Goal: Transaction & Acquisition: Purchase product/service

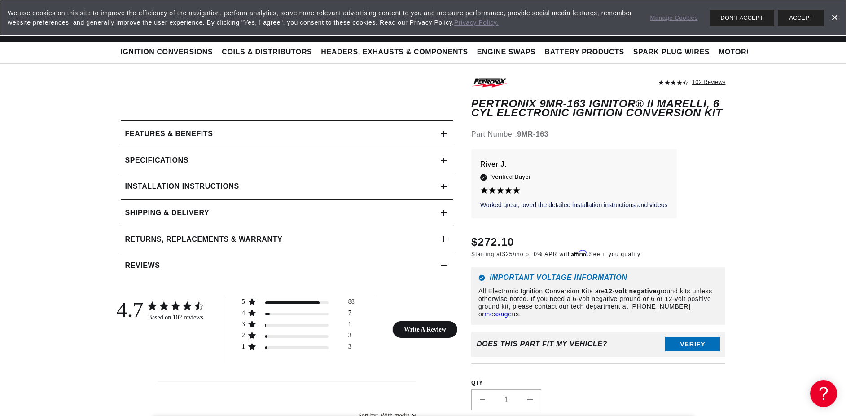
scroll to position [0, 274]
click at [439, 160] on div "Specifications" at bounding box center [281, 160] width 321 height 12
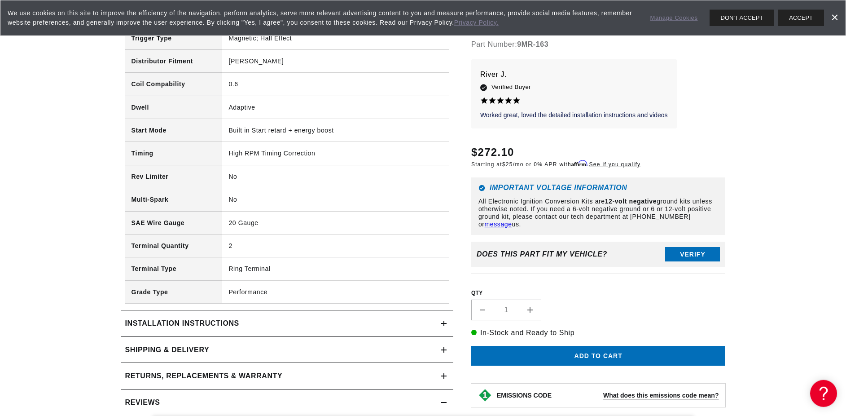
scroll to position [549, 0]
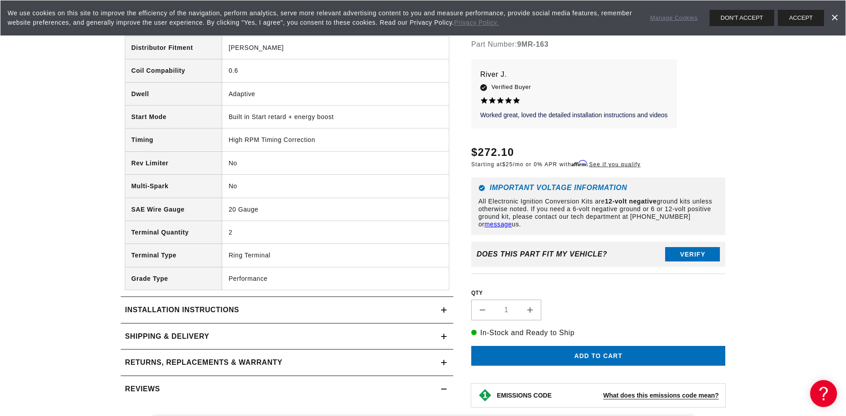
click at [206, 307] on h2 "Installation instructions" at bounding box center [182, 310] width 114 height 12
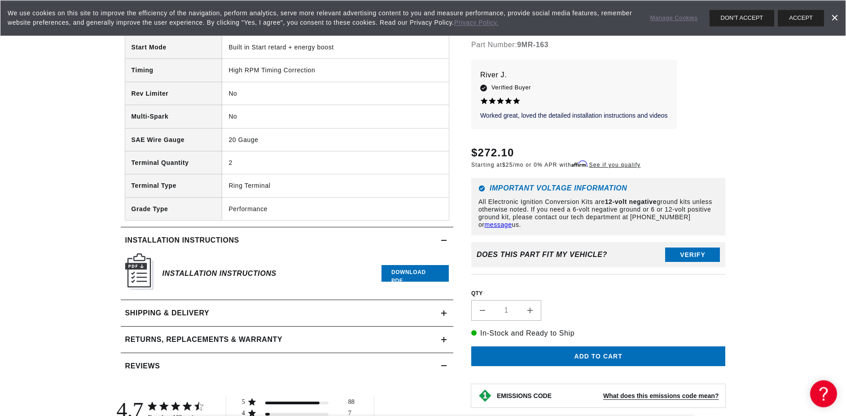
scroll to position [687, 0]
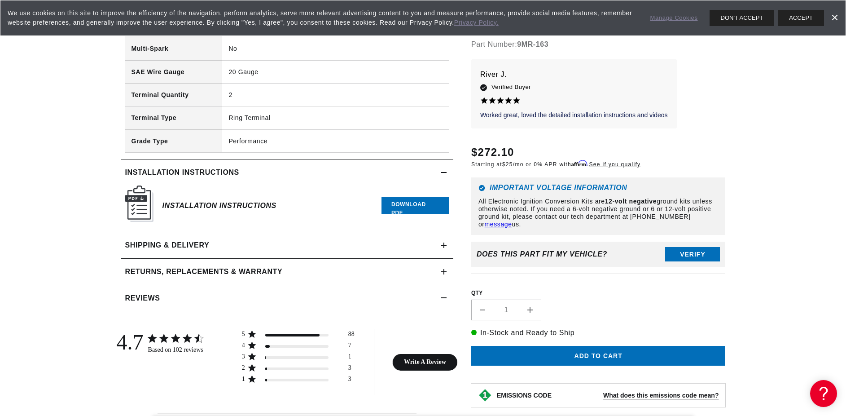
click at [204, 247] on h2 "Shipping & Delivery" at bounding box center [167, 245] width 84 height 12
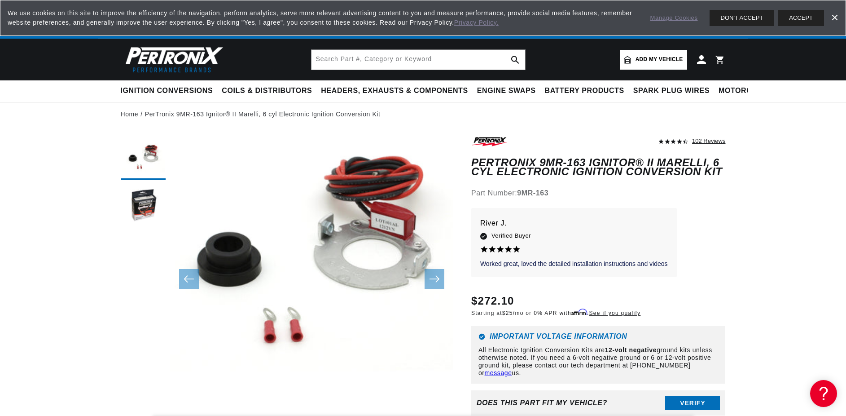
scroll to position [0, 0]
drag, startPoint x: 590, startPoint y: 161, endPoint x: 472, endPoint y: 162, distance: 118.1
click at [472, 162] on h1 "PerTronix 9MR-163 Ignitor® II Marelli, 6 cyl Electronic Ignition Conversion Kit" at bounding box center [598, 167] width 255 height 18
copy h1 "PerTronix 9MR-163 Ignitor"
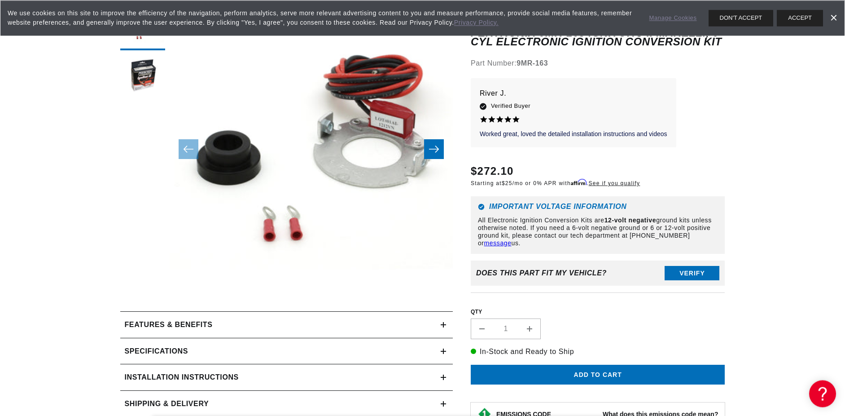
scroll to position [137, 0]
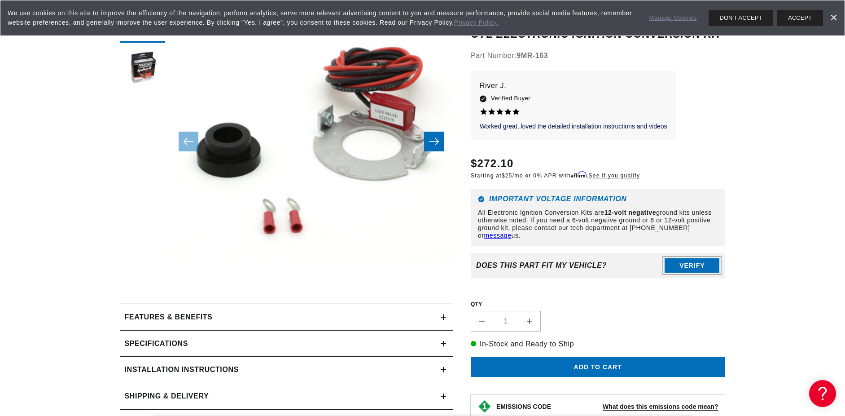
click at [692, 268] on button "Verify" at bounding box center [692, 265] width 55 height 14
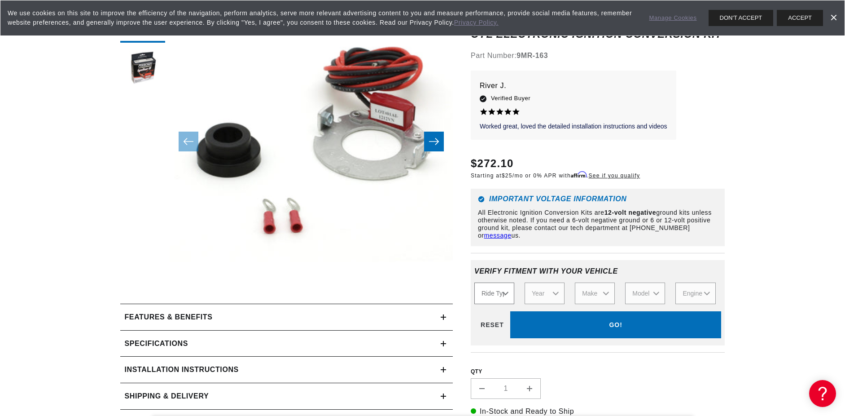
click at [475, 282] on select "Ride Type Automotive Agricultural Industrial Marine Motorcycle" at bounding box center [495, 293] width 40 height 22
select select "Automotive"
click option "Automotive" at bounding box center [0, 0] width 0 height 0
select select "Automotive"
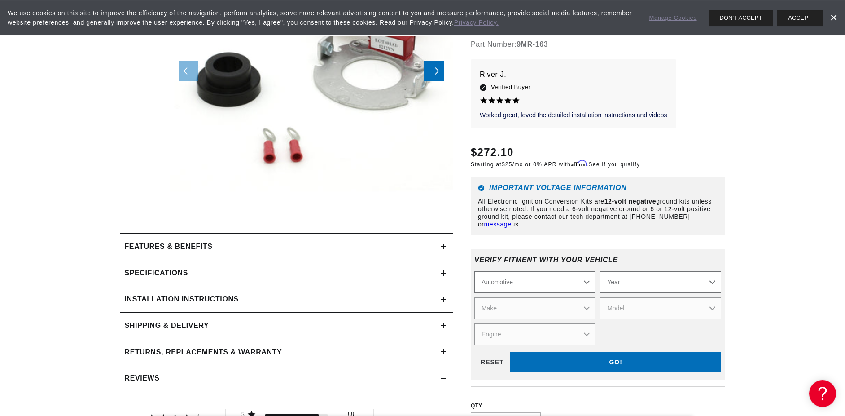
scroll to position [229, 0]
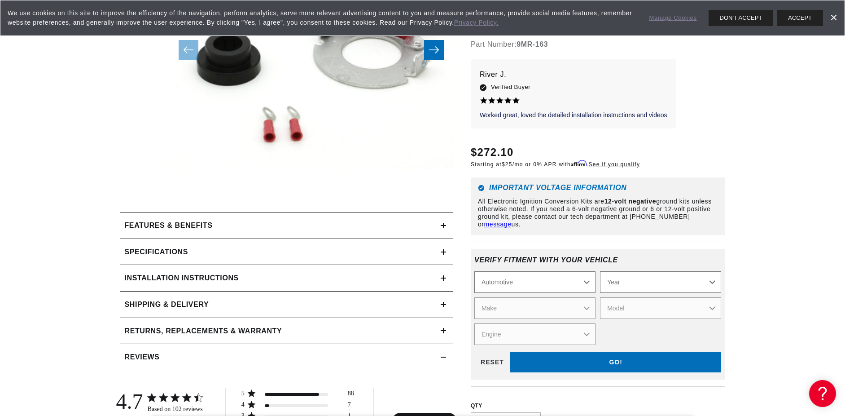
click at [600, 272] on select "Year 2026 2025 2024 2023 2022 2021 2020 2019 2018 2017 2016 2015 2014 2013 2012…" at bounding box center [660, 283] width 121 height 22
select select "1970"
click option "1970" at bounding box center [0, 0] width 0 height 0
select select "1970"
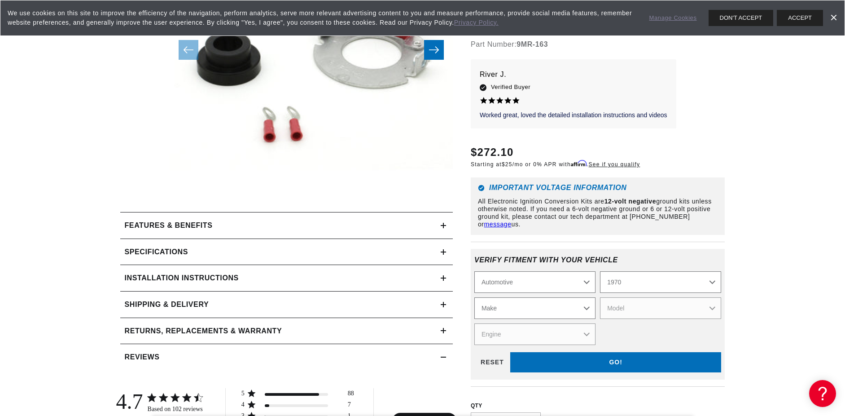
select select "Porsche"
click option "Porsche" at bounding box center [0, 0] width 0 height 0
select select "Porsche"
click at [600, 298] on select "Model 911 911E 911S 911T 914" at bounding box center [660, 309] width 121 height 22
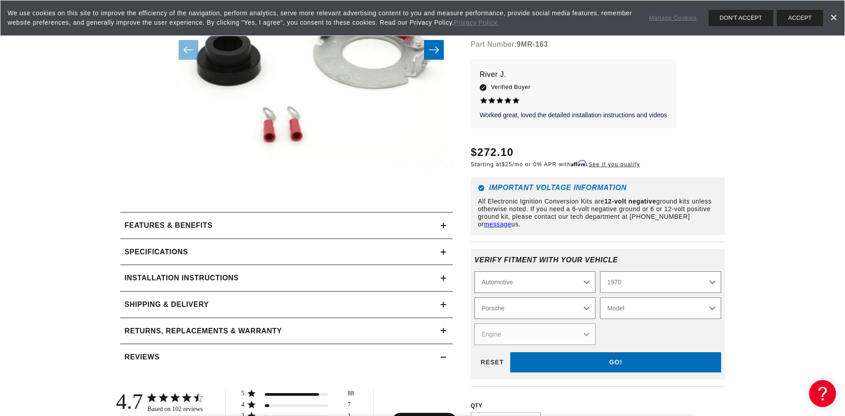
select select "911T"
click option "911T" at bounding box center [0, 0] width 0 height 0
select select "911T"
select select "6"
click option "6" at bounding box center [0, 0] width 0 height 0
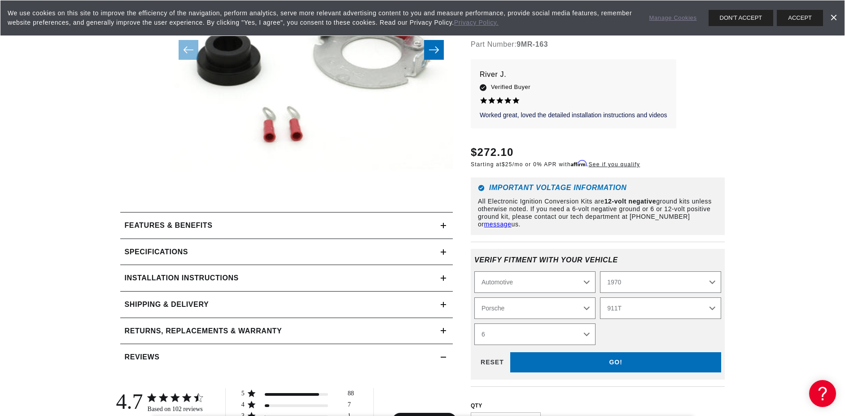
select select "Engine"
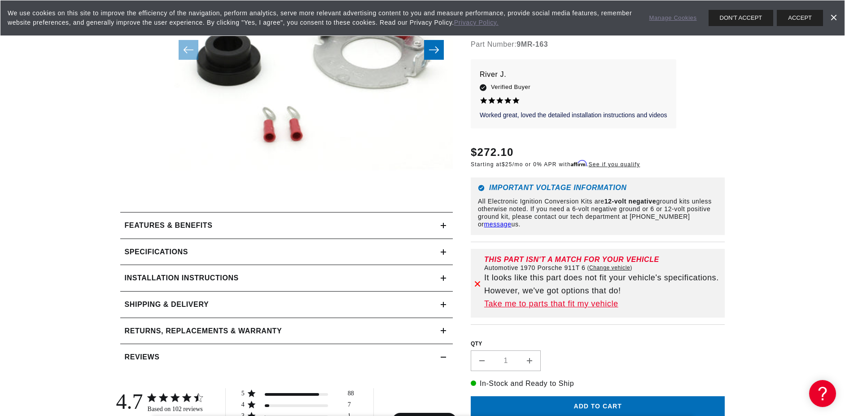
click at [550, 306] on link "Take me to parts that fit my vehicle" at bounding box center [602, 303] width 237 height 13
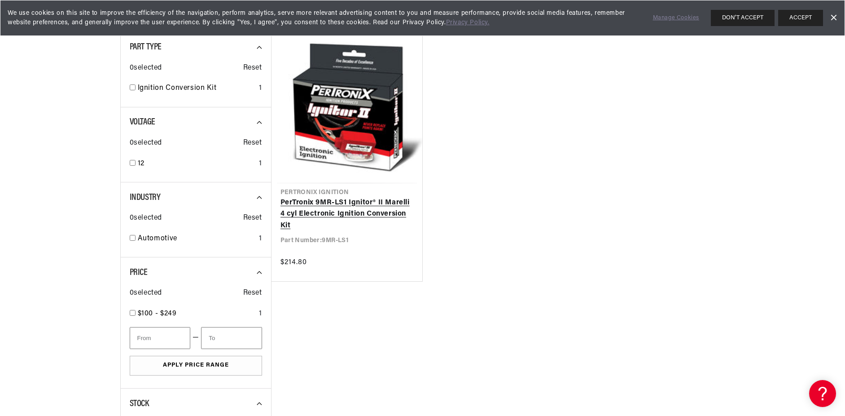
click at [377, 209] on link "PerTronix 9MR-LS1 Ignitor® II Marelli 4 cyl Electronic Ignition Conversion Kit" at bounding box center [347, 214] width 133 height 35
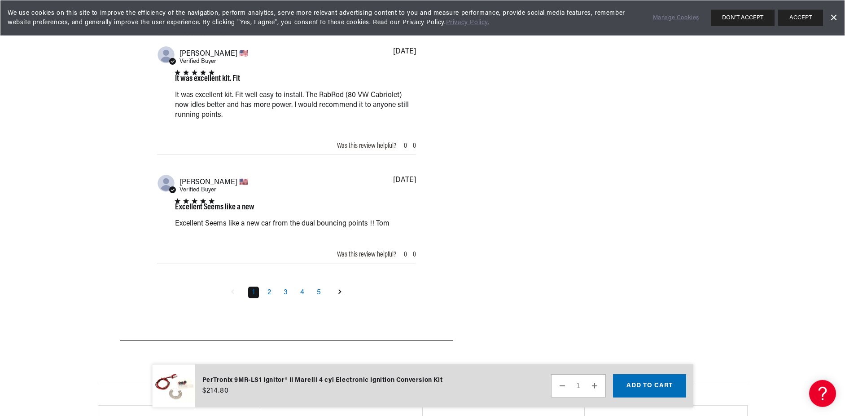
scroll to position [1328, 0]
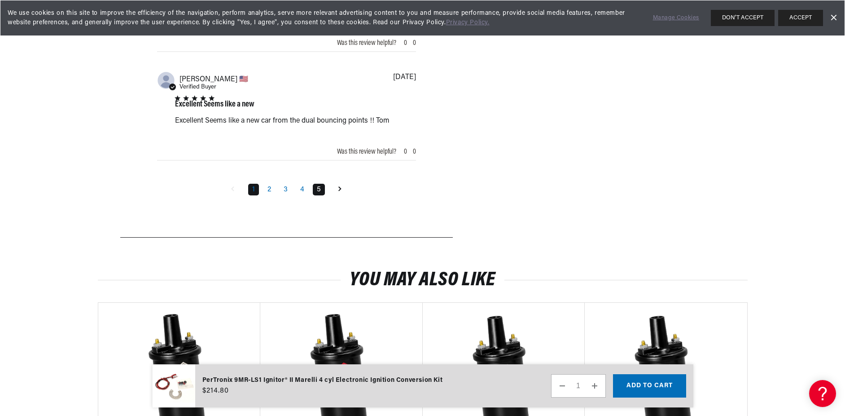
click at [321, 194] on link "5" at bounding box center [319, 190] width 12 height 12
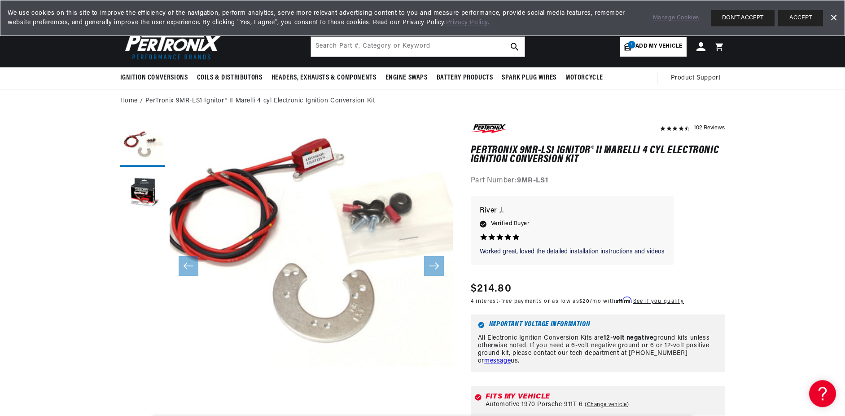
scroll to position [0, 0]
click at [146, 181] on button "Load image 2 in gallery view" at bounding box center [142, 193] width 45 height 45
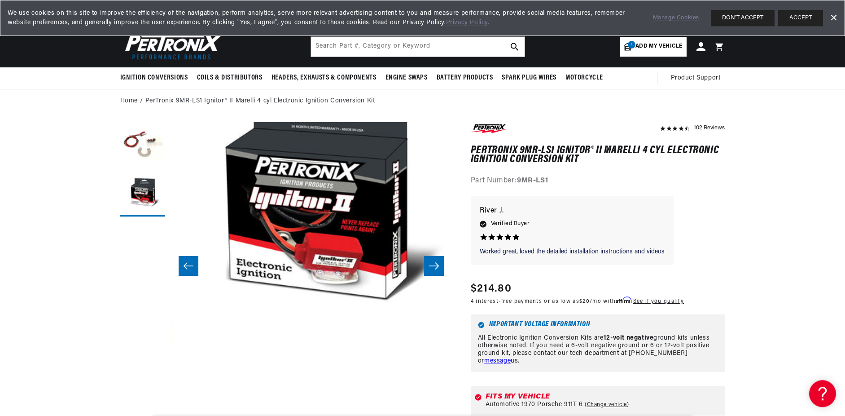
scroll to position [28, 283]
